Goal: Transaction & Acquisition: Purchase product/service

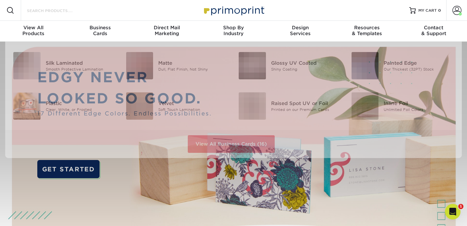
click at [76, 12] on input "Search Products" at bounding box center [57, 10] width 63 height 8
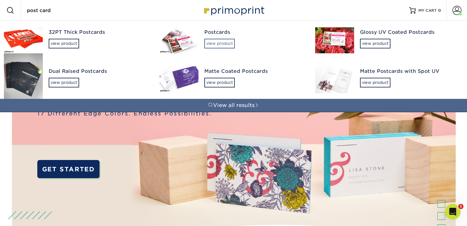
type input "post card"
click at [211, 40] on div "view product" at bounding box center [219, 44] width 31 height 10
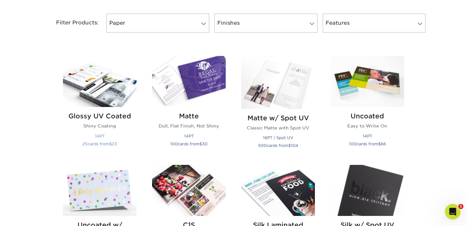
click at [105, 91] on img at bounding box center [100, 81] width 74 height 51
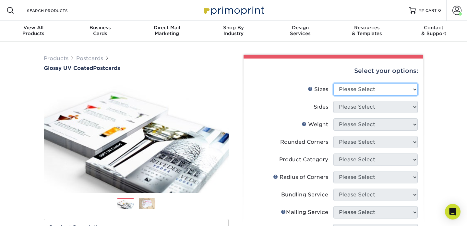
click at [360, 90] on select "Please Select 1.5" x 7" 2" x 4" 2" x 6" 2" x 7" 2" x 8" 2.12" x 5.5" 2.12" x 5.…" at bounding box center [376, 89] width 84 height 12
select select "4.00x6.00"
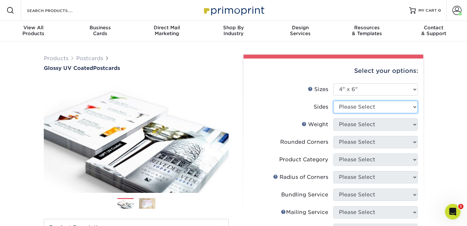
click at [368, 107] on select "Please Select Print Both Sides Print Front Only" at bounding box center [376, 107] width 84 height 12
select select "13abbda7-1d64-4f25-8bb2-c179b224825d"
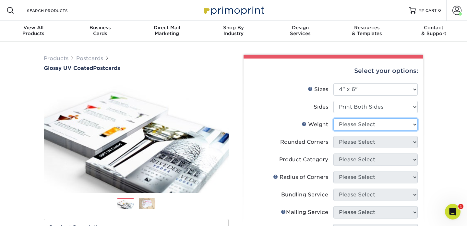
click at [357, 124] on select "Please Select 14PT 16PT 18PT C1S" at bounding box center [376, 124] width 84 height 12
select select "14PT"
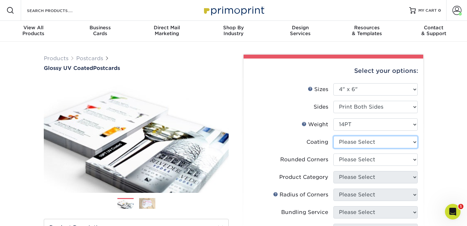
click at [347, 143] on select at bounding box center [376, 142] width 84 height 12
select select "ae367451-b2b8-45df-a344-0f05b6a12993"
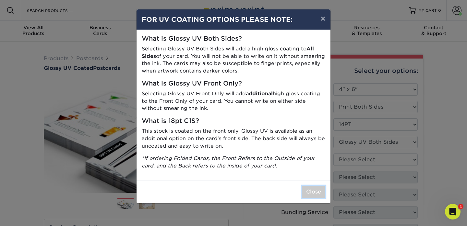
drag, startPoint x: 319, startPoint y: 190, endPoint x: 328, endPoint y: 189, distance: 8.4
click at [319, 190] on button "Close" at bounding box center [313, 191] width 23 height 12
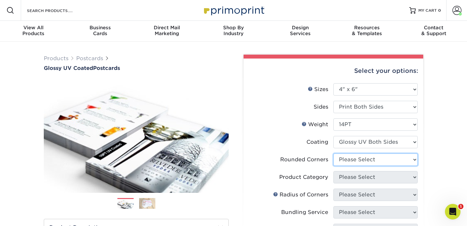
click at [371, 161] on select "Please Select Yes - Round 4 Corners No" at bounding box center [376, 159] width 84 height 12
select select "0"
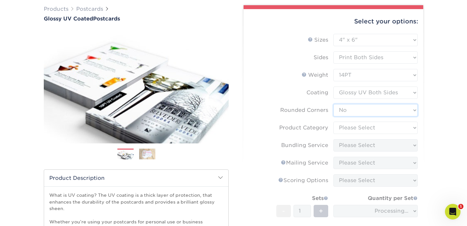
scroll to position [55, 0]
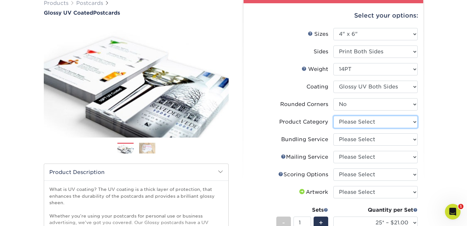
click at [354, 121] on select "Please Select Postcards" at bounding box center [376, 122] width 84 height 12
select select "9b7272e0-d6c8-4c3c-8e97-d3a1bcdab858"
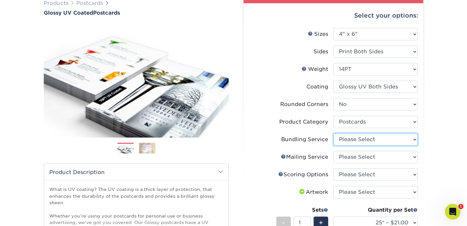
click at [343, 143] on select "Please Select No Bundling Services Yes, Bundles of 50 (+2 Days) Yes, Bundles of…" at bounding box center [376, 139] width 84 height 12
select select "58689abb-25c0-461c-a4c3-a80b627d6649"
click at [341, 160] on select "Please Select No Direct Mailing Service No, I will mail/stamp/imprint Direct Ma…" at bounding box center [376, 157] width 84 height 12
select select "3e5e9bdd-d78a-4c28-a41d-fe1407925ca6"
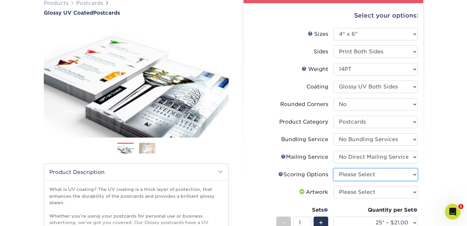
click at [348, 176] on select "Please Select No Scoring One Score" at bounding box center [376, 174] width 84 height 12
select select "16ebe401-5398-422d-8cb0-f3adbb82deb5"
click at [356, 194] on select "Please Select I will upload files I need a design - $150" at bounding box center [376, 192] width 84 height 12
select select "upload"
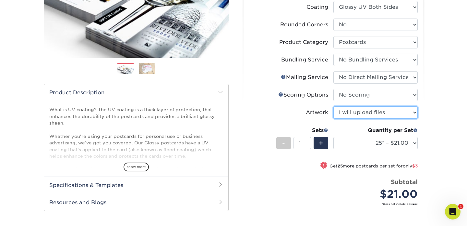
scroll to position [137, 0]
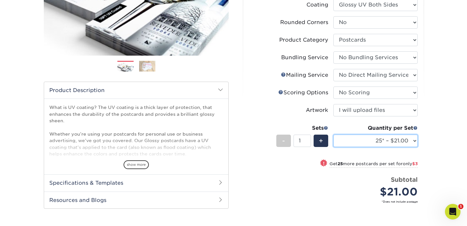
click at [385, 140] on select "25* – $21.00 50* – $24.00 75* – $30.00 100* – $39.00 250* – $62.00 500 – $85.00…" at bounding box center [376, 140] width 84 height 12
select select "250* – $62.00"
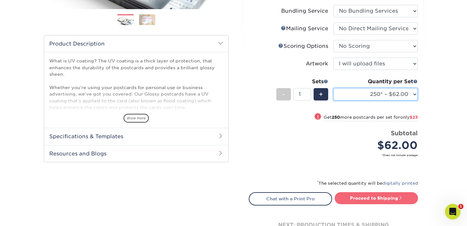
scroll to position [183, 0]
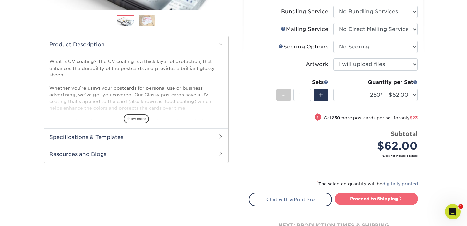
click at [366, 198] on link "Proceed to Shipping" at bounding box center [376, 198] width 83 height 12
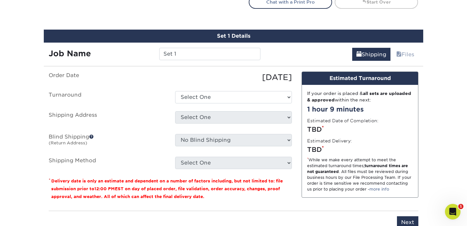
scroll to position [393, 0]
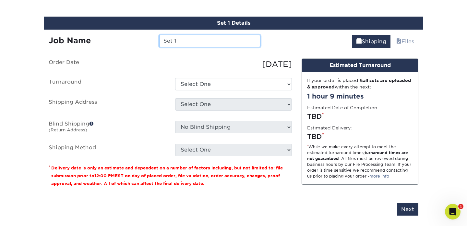
click at [197, 41] on input "Set 1" at bounding box center [209, 41] width 101 height 12
click at [214, 40] on input "Set 1-BTCS-2025-Cards" at bounding box center [209, 41] width 101 height 12
type input "Set 1-BTCS-2025-invite-Cards"
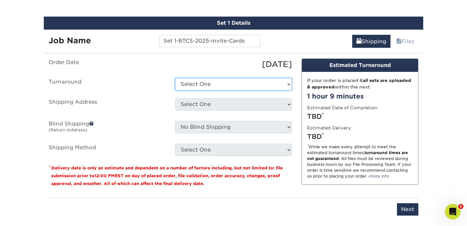
click at [205, 86] on select "Select One 2-4 Business Days 2 Day Next Business Day" at bounding box center [233, 84] width 117 height 12
select select "444058a8-cf3d-4a4d-9943-4a9df5ffeeba"
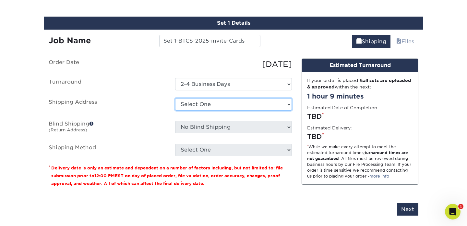
click at [201, 106] on select "Select One Capefaith Church CapeFaith Church Jesse Robbins Creative Solid Rock …" at bounding box center [233, 104] width 117 height 12
select select "275854"
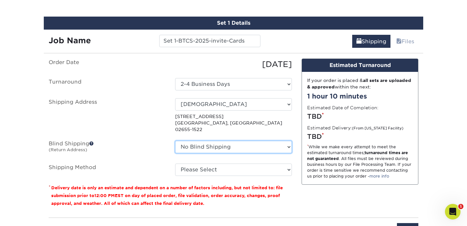
click at [196, 141] on select "No Blind Shipping Capefaith Church CapeFaith Church Jesse Robbins Creative Soli…" at bounding box center [233, 147] width 117 height 12
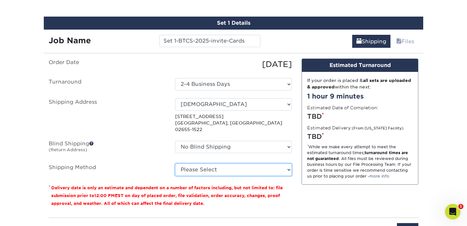
click at [202, 163] on select "Please Select Ground Shipping (+$22.76) 3 Day Shipping Service (+$25.30) 2 Day …" at bounding box center [233, 169] width 117 height 12
select select "03"
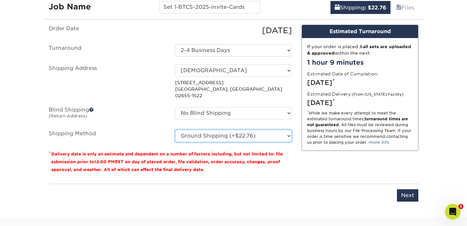
scroll to position [426, 0]
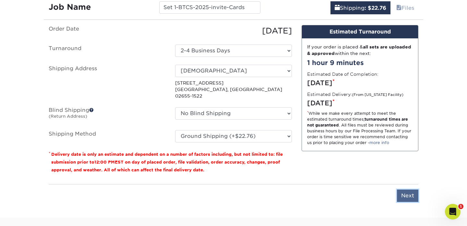
click at [406, 191] on input "Next" at bounding box center [407, 195] width 21 height 12
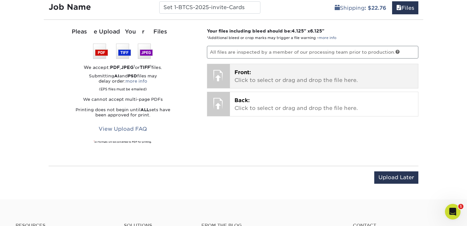
click at [249, 73] on span "Front:" at bounding box center [243, 72] width 17 height 6
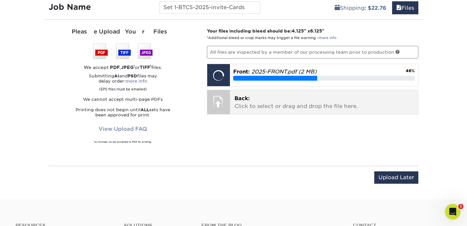
click at [247, 103] on p "Back: Click to select or drag and drop the file here." at bounding box center [325, 102] width 180 height 16
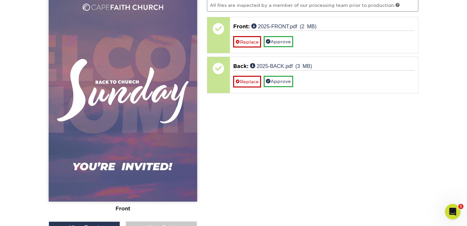
scroll to position [481, 0]
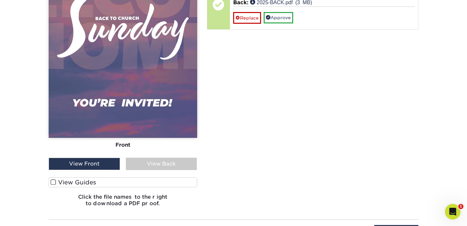
click at [56, 180] on label "View Guides" at bounding box center [123, 182] width 149 height 10
click at [0, 0] on input "View Guides" at bounding box center [0, 0] width 0 height 0
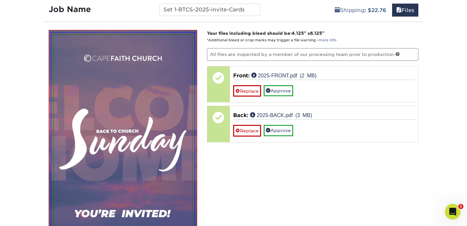
scroll to position [401, 0]
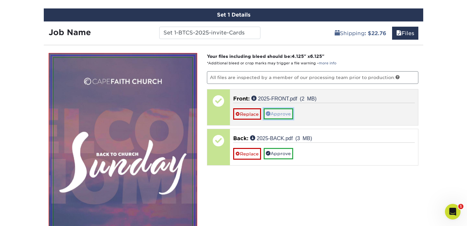
click at [284, 114] on link "Approve" at bounding box center [279, 113] width 30 height 11
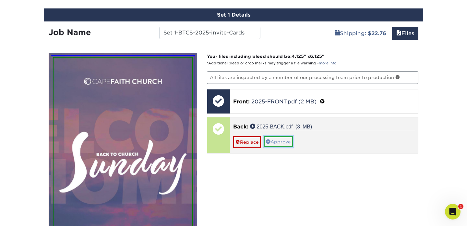
click at [284, 143] on link "Approve" at bounding box center [279, 141] width 30 height 11
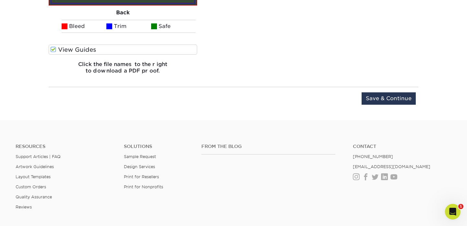
scroll to position [901, 0]
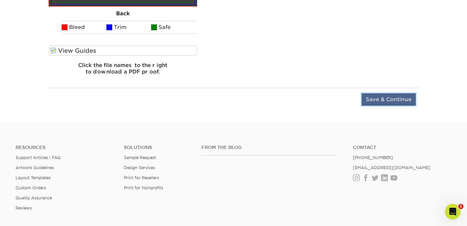
click at [387, 97] on input "Save & Continue" at bounding box center [389, 99] width 54 height 12
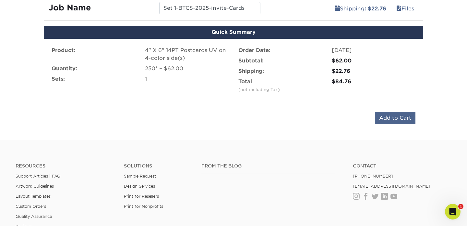
scroll to position [426, 0]
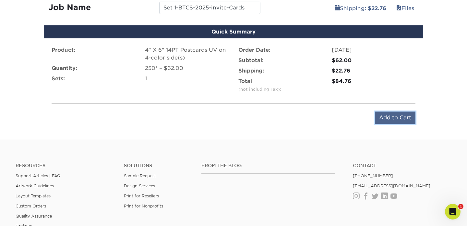
click at [392, 116] on input "Add to Cart" at bounding box center [395, 117] width 41 height 12
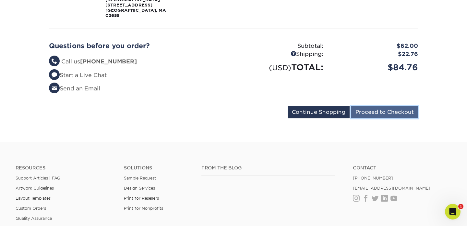
click at [372, 113] on input "Proceed to Checkout" at bounding box center [385, 112] width 67 height 12
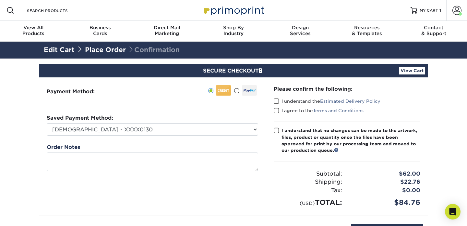
click at [278, 101] on span at bounding box center [277, 101] width 6 height 6
click at [0, 0] on input "I understand the Estimated Delivery Policy" at bounding box center [0, 0] width 0 height 0
click at [277, 109] on span at bounding box center [277, 110] width 6 height 6
click at [0, 0] on input "I agree to the Terms and Conditions" at bounding box center [0, 0] width 0 height 0
click at [278, 130] on span at bounding box center [277, 130] width 6 height 6
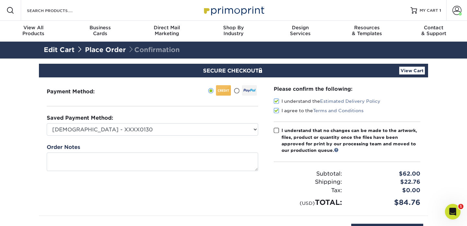
click at [0, 0] on input "I understand that no changes can be made to the artwork, files, product or quan…" at bounding box center [0, 0] width 0 height 0
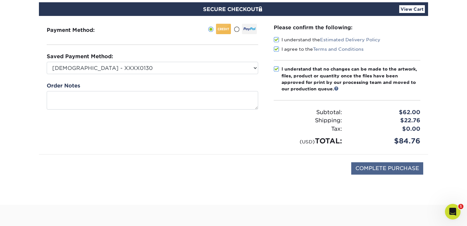
scroll to position [81, 0]
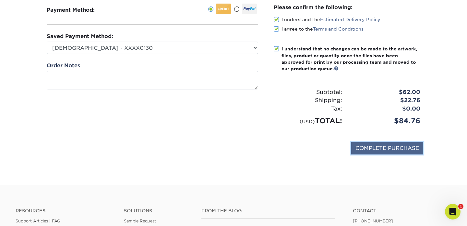
click at [376, 147] on input "COMPLETE PURCHASE" at bounding box center [388, 148] width 72 height 12
type input "PROCESSING, PLEASE WAIT..."
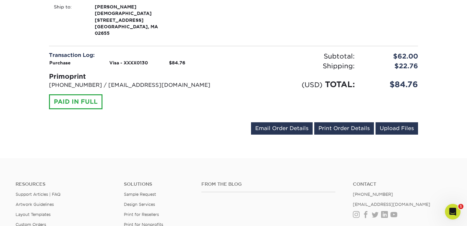
scroll to position [278, 0]
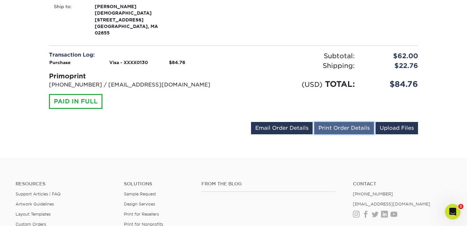
click at [338, 129] on link "Print Order Details" at bounding box center [345, 128] width 60 height 12
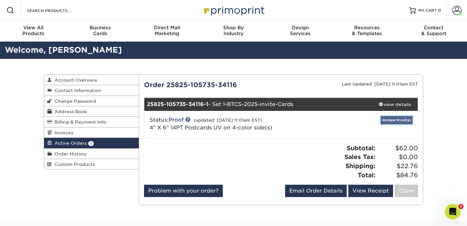
click at [397, 120] on link "Review Proof(s)" at bounding box center [397, 120] width 32 height 8
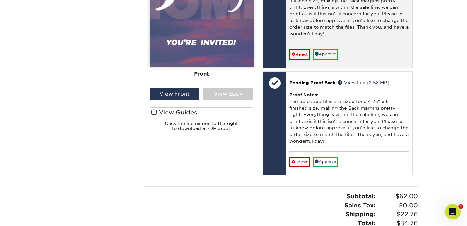
scroll to position [393, 0]
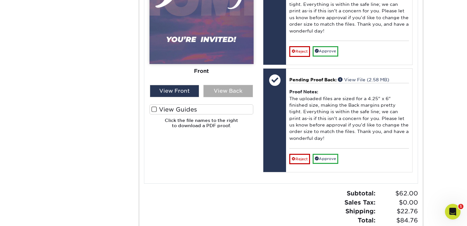
click at [230, 85] on div "View Back" at bounding box center [229, 91] width 50 height 12
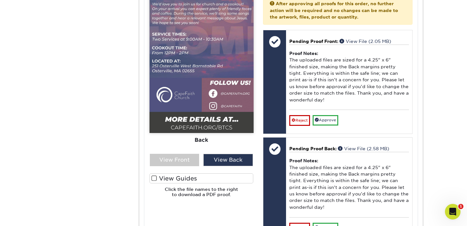
scroll to position [325, 0]
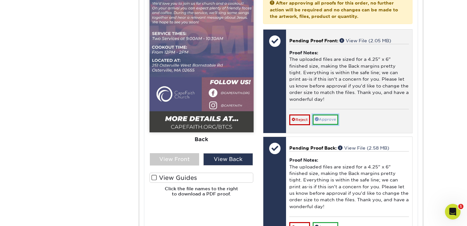
click at [332, 114] on link "Approve" at bounding box center [326, 119] width 26 height 10
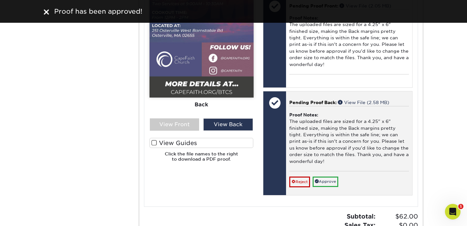
scroll to position [373, 0]
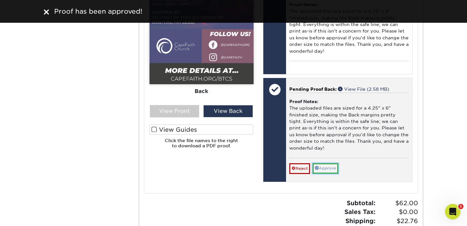
click at [330, 163] on link "Approve" at bounding box center [326, 168] width 26 height 10
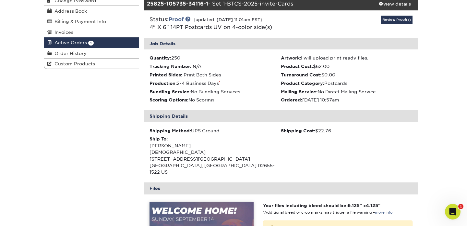
scroll to position [0, 0]
